Goal: Task Accomplishment & Management: Use online tool/utility

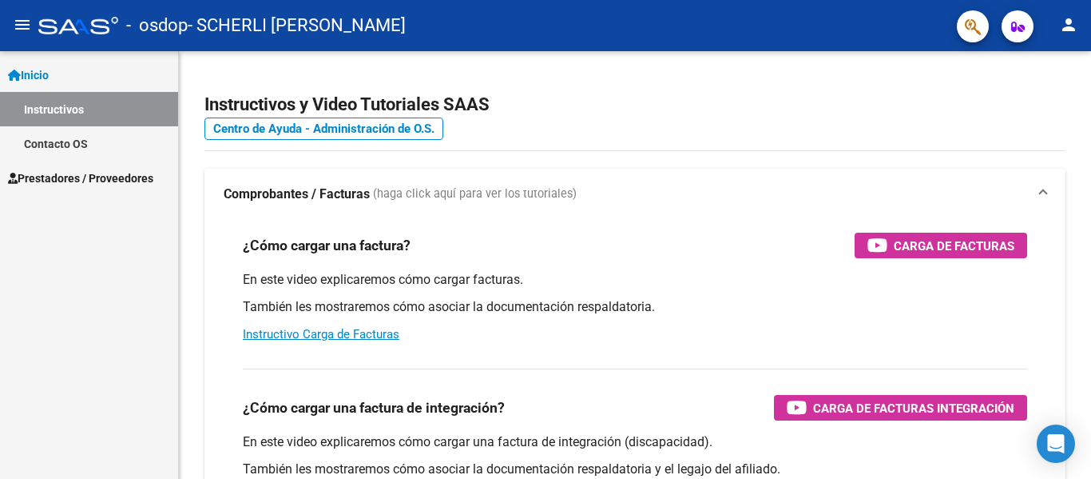
click at [81, 182] on span "Prestadores / Proveedores" at bounding box center [80, 178] width 145 height 18
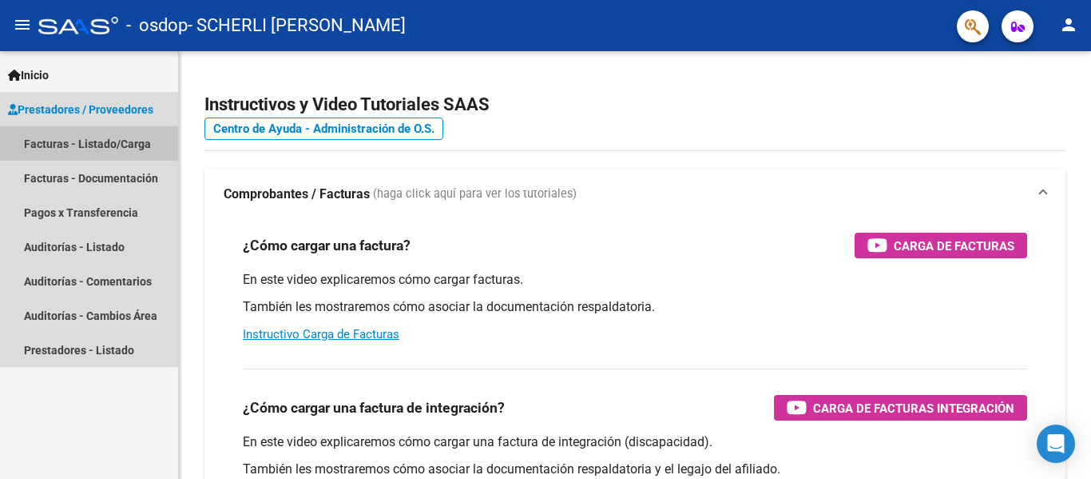
click at [125, 148] on link "Facturas - Listado/Carga" at bounding box center [89, 143] width 178 height 34
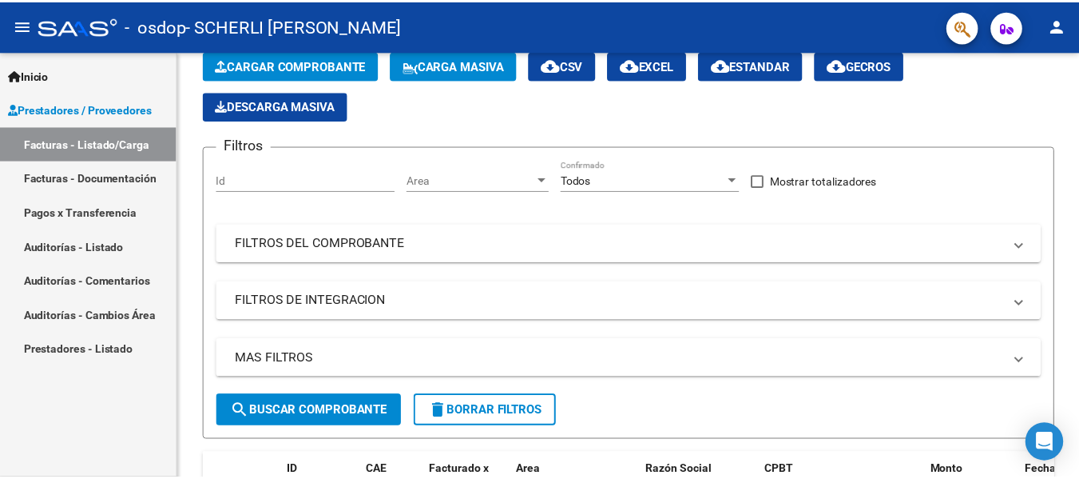
scroll to position [14, 0]
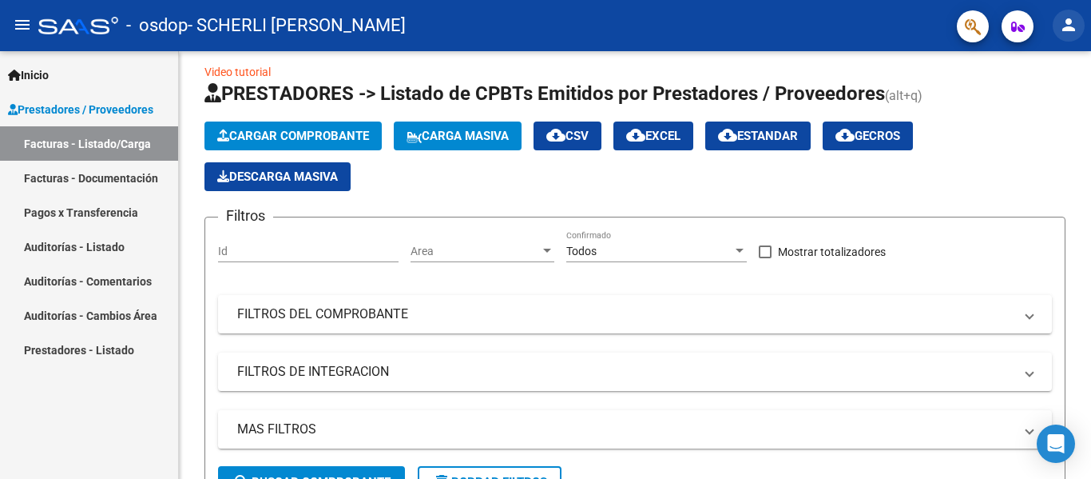
click at [1067, 33] on mat-icon "person" at bounding box center [1068, 24] width 19 height 19
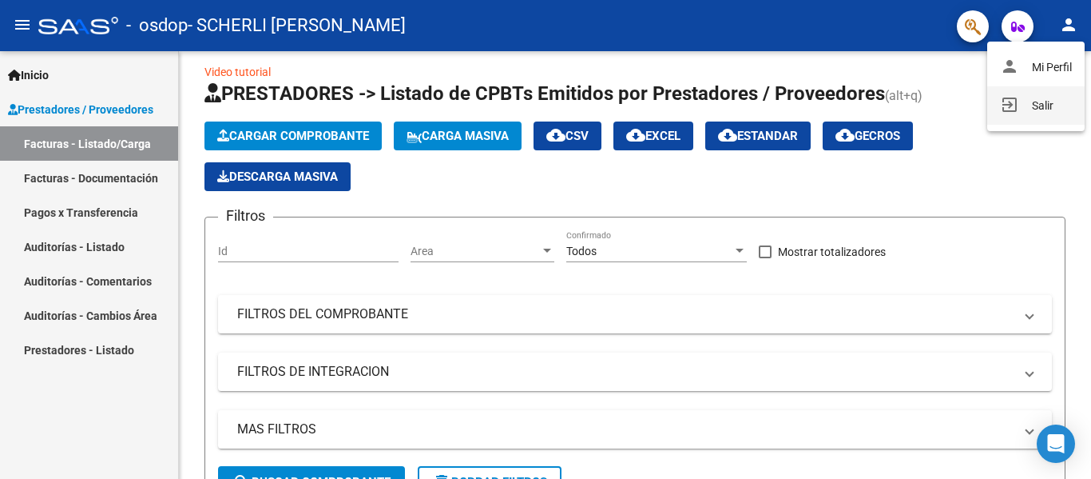
click at [1046, 106] on button "exit_to_app Salir" at bounding box center [1036, 105] width 97 height 38
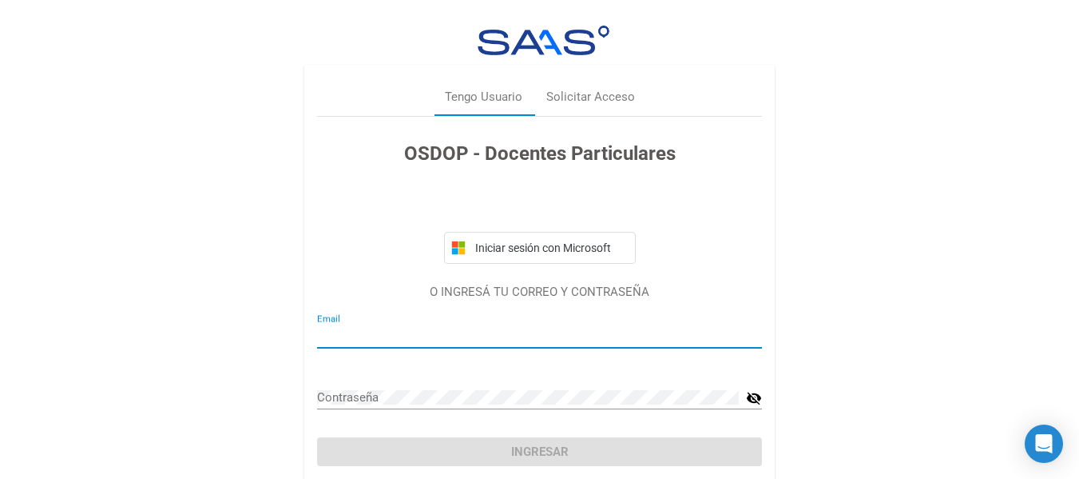
type input "[EMAIL_ADDRESS][DOMAIN_NAME]"
